Goal: Book appointment/travel/reservation

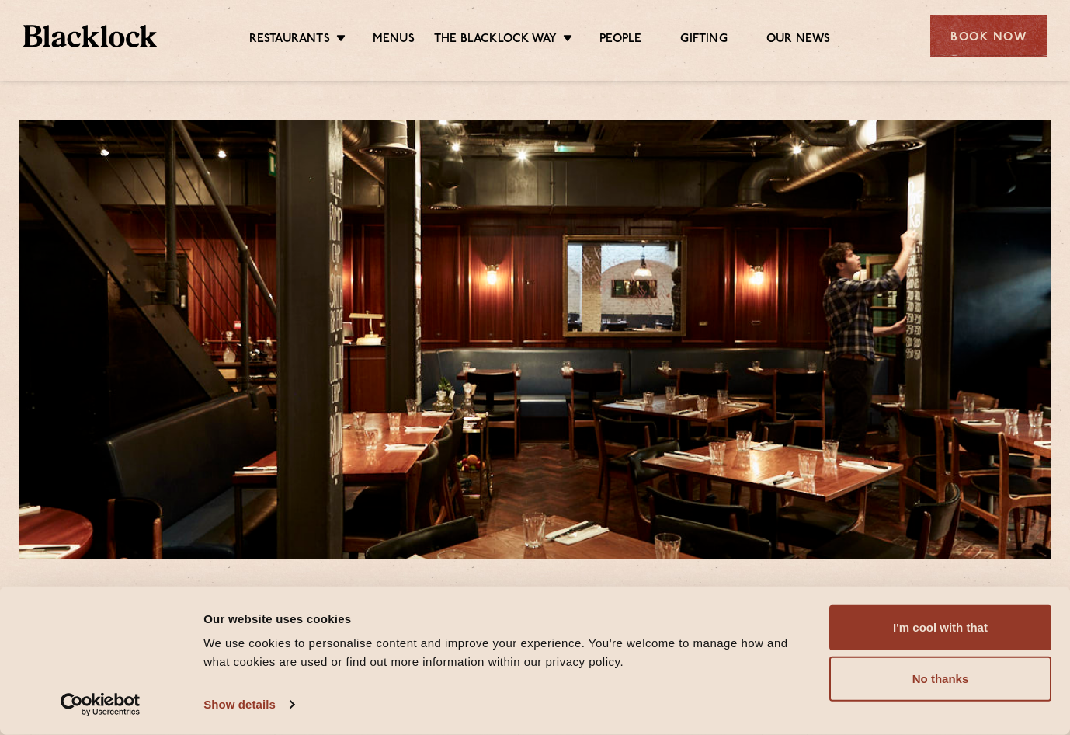
click at [989, 43] on div "Book Now" at bounding box center [988, 36] width 116 height 43
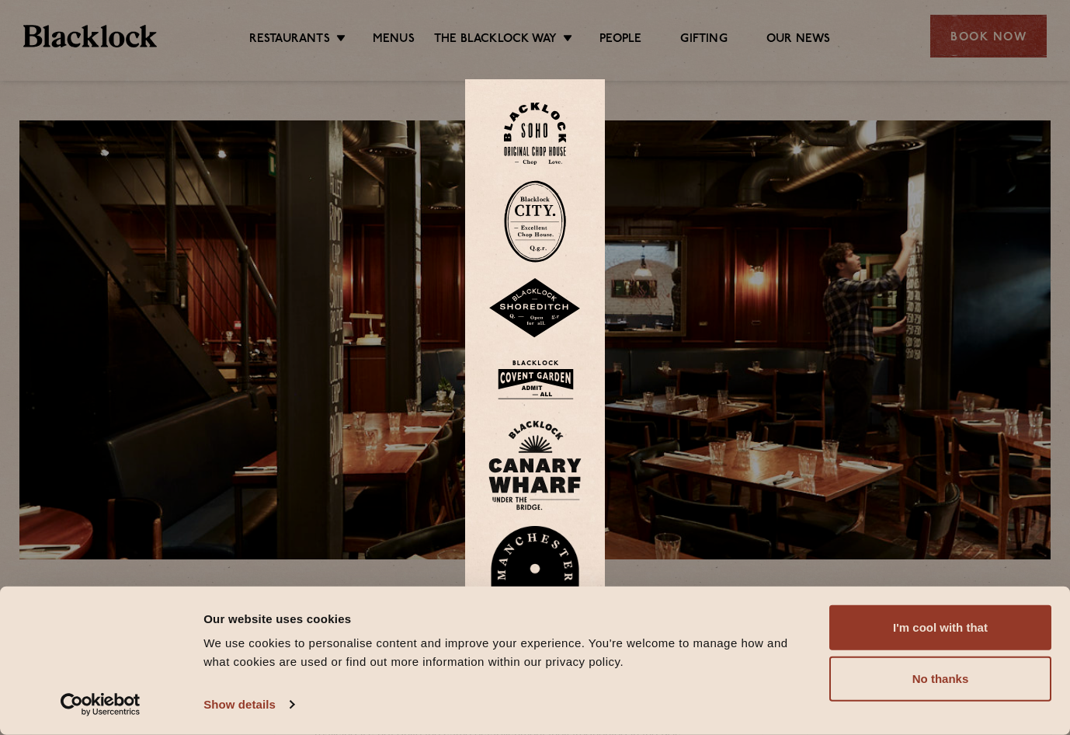
click at [522, 234] on img at bounding box center [535, 221] width 62 height 82
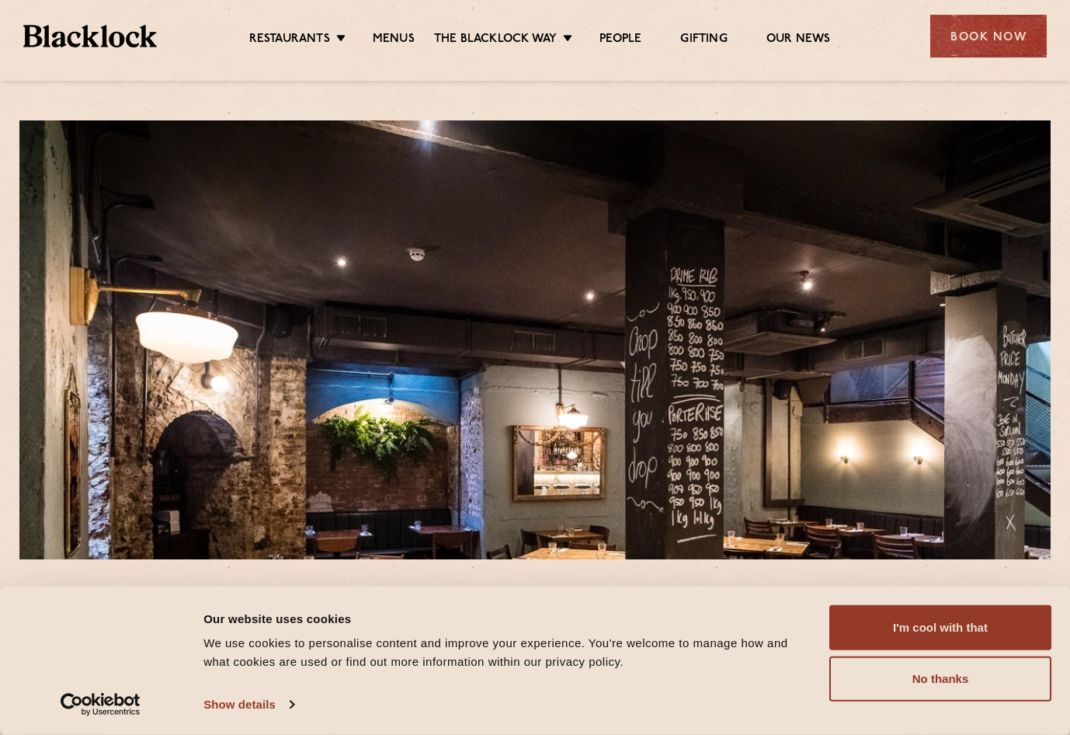
scroll to position [387, 0]
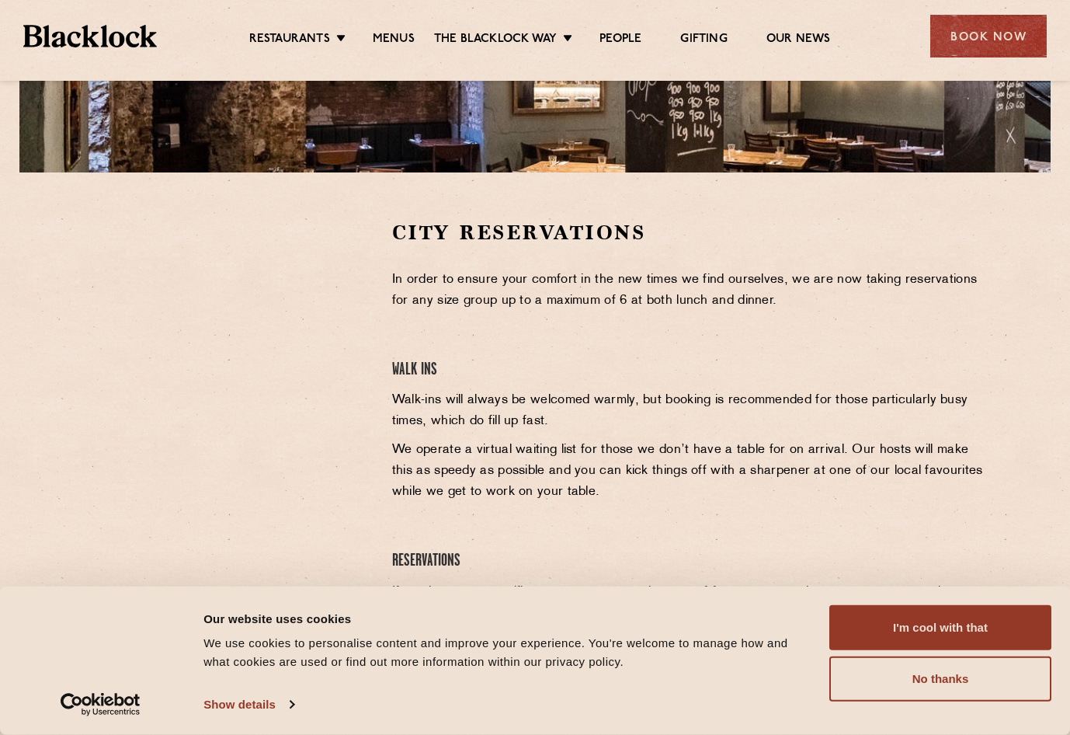
click at [981, 670] on button "No thanks" at bounding box center [940, 678] width 222 height 45
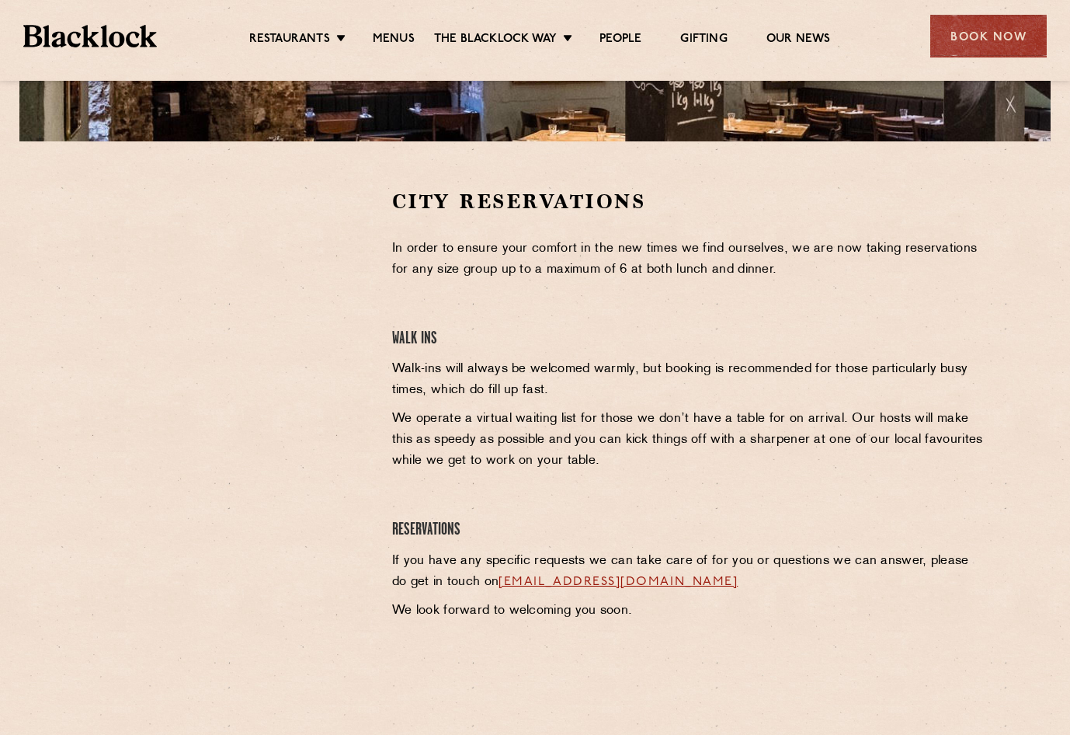
scroll to position [545, 0]
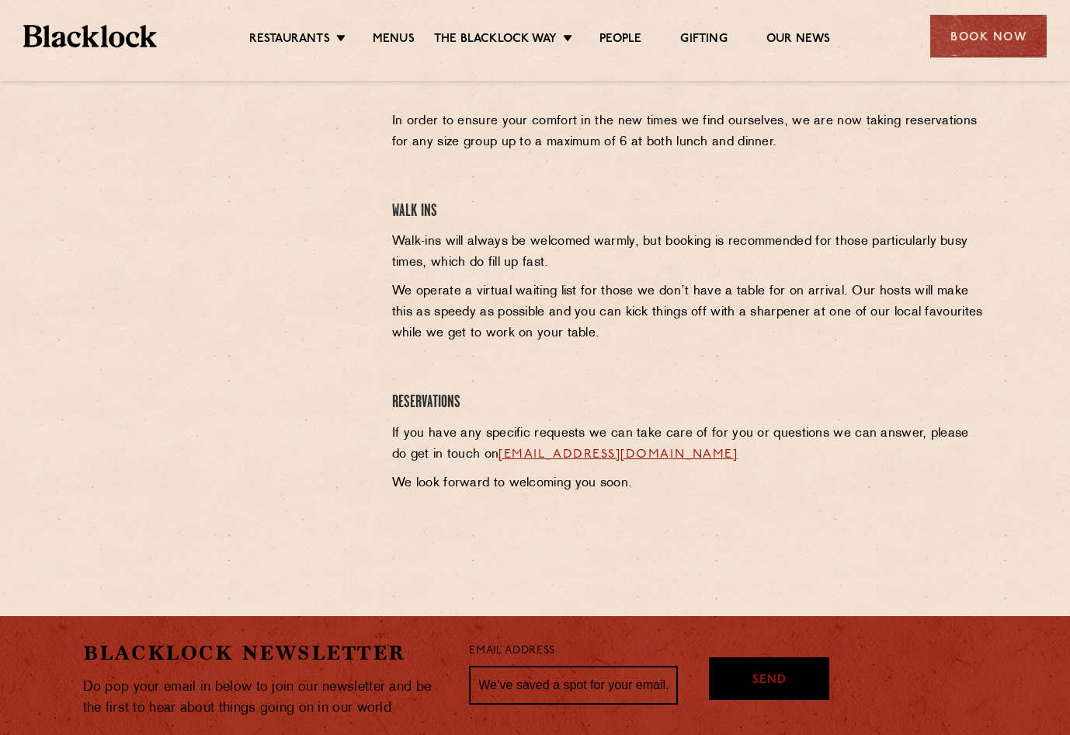
click at [85, 200] on div at bounding box center [226, 178] width 286 height 234
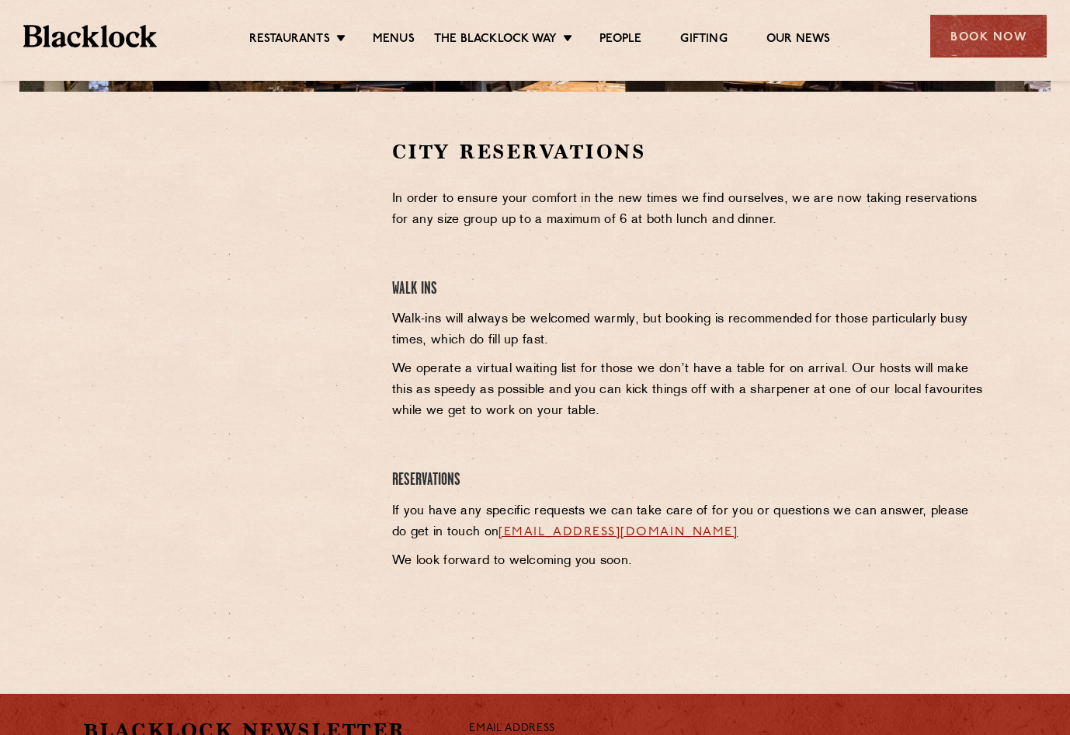
click at [599, 529] on link "[EMAIL_ADDRESS][DOMAIN_NAME]" at bounding box center [618, 532] width 239 height 12
